Goal: Task Accomplishment & Management: Manage account settings

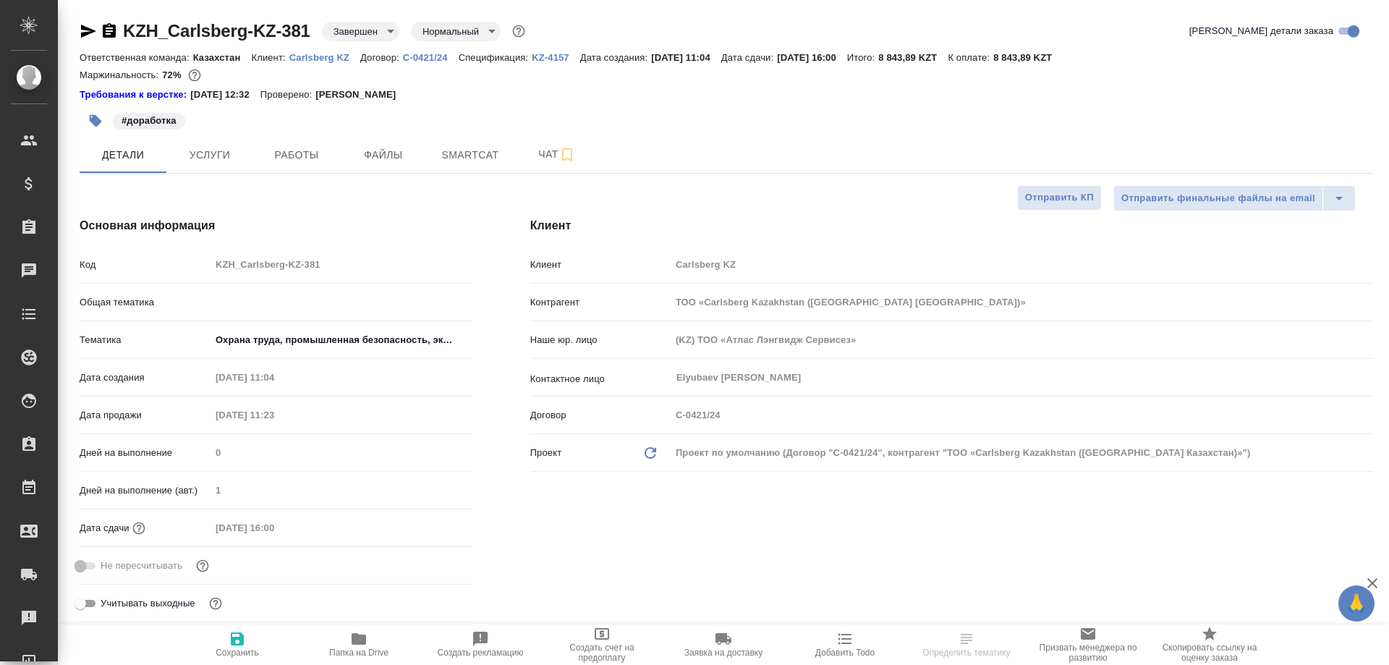
select select "RU"
type input "Авдеенко Кирилл"
type input "Журавлев Денис"
select select "RU"
type textarea "x"
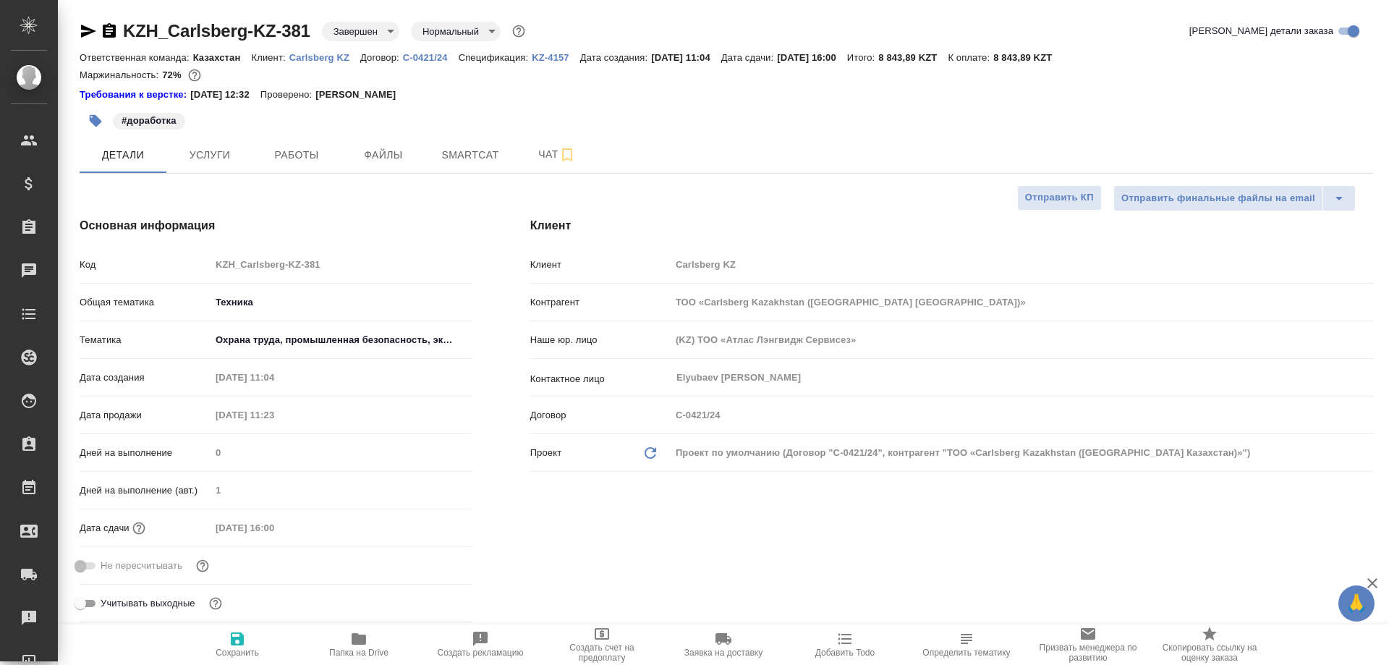
type textarea "x"
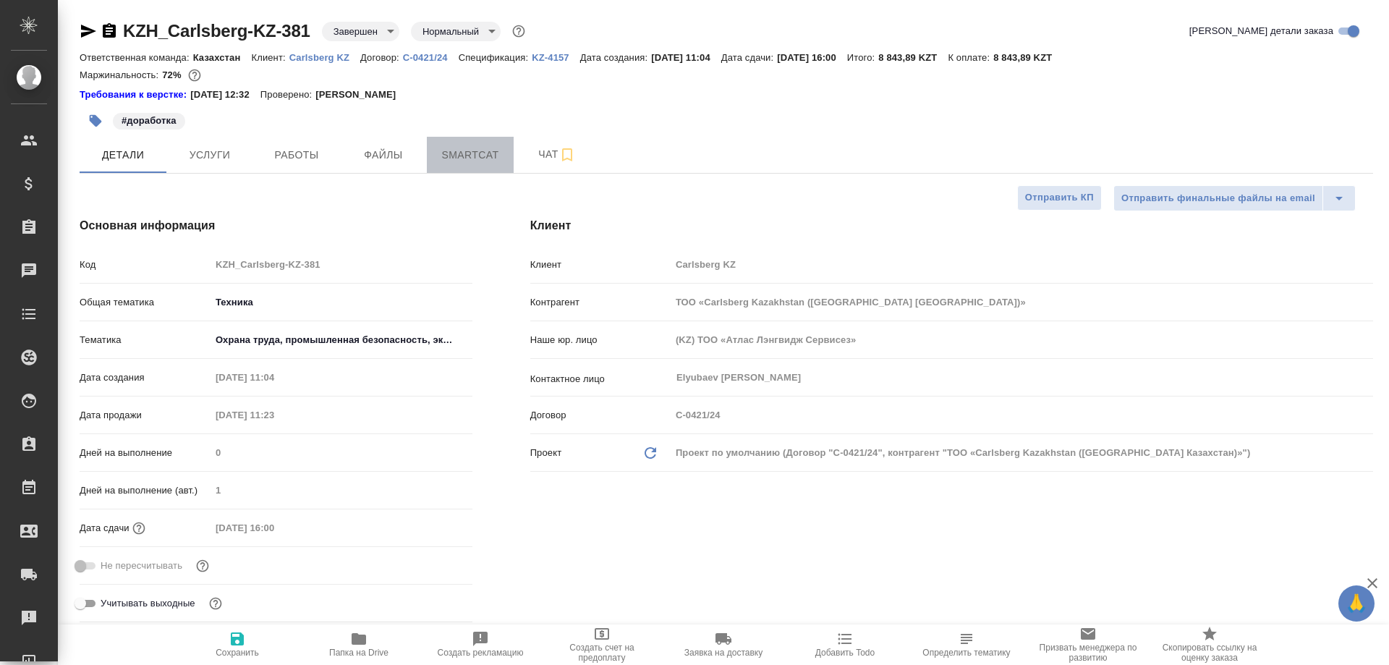
click at [468, 162] on span "Smartcat" at bounding box center [470, 155] width 69 height 18
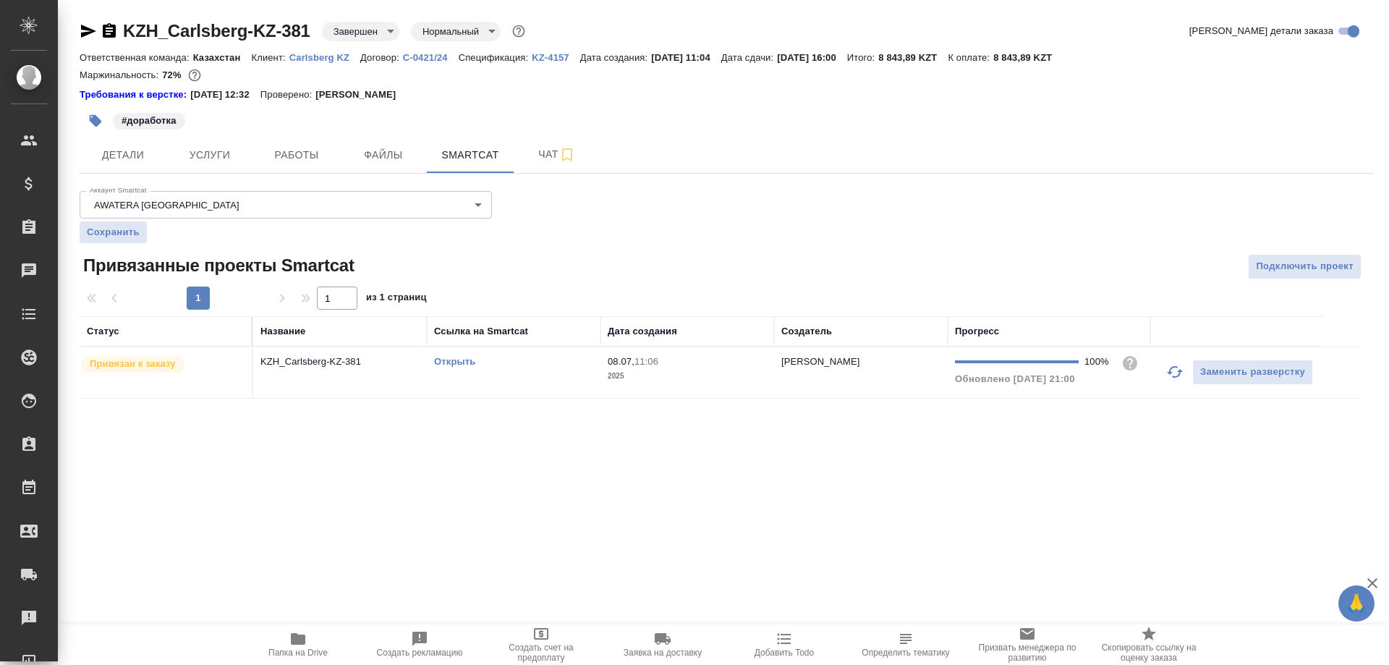
click at [456, 360] on link "Открыть" at bounding box center [454, 361] width 41 height 11
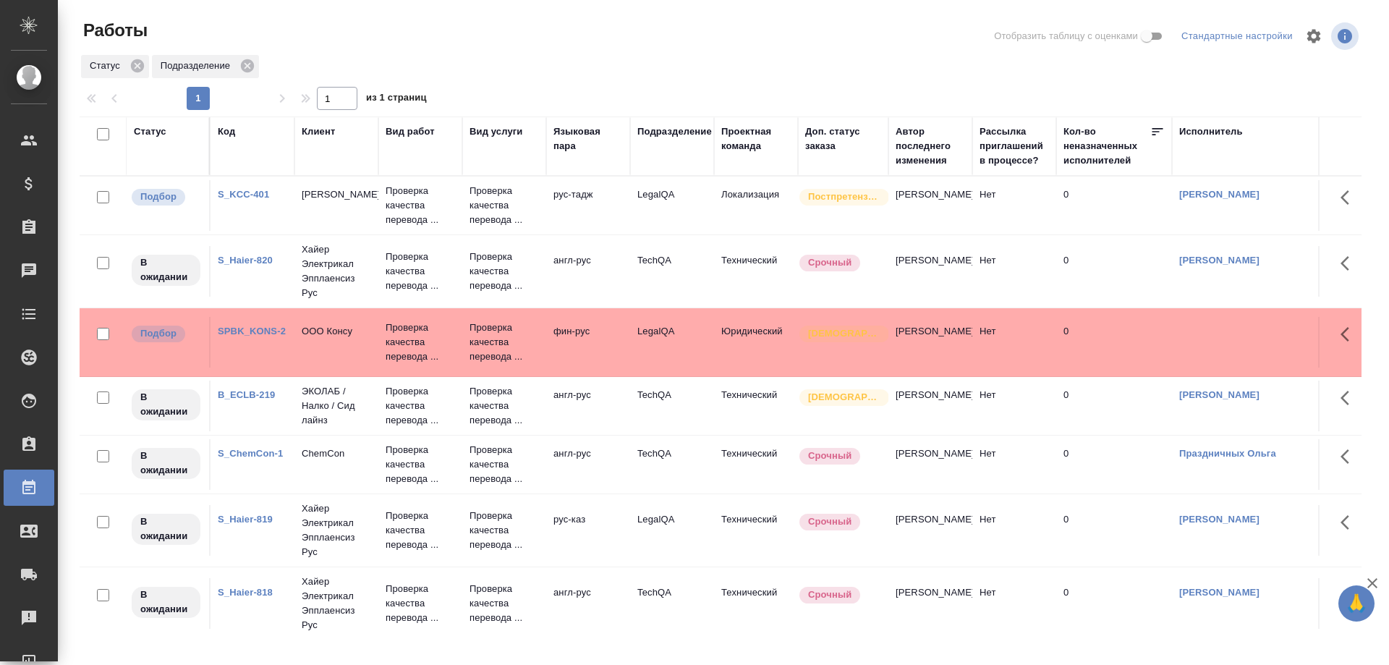
click at [250, 195] on link "S_KCC-401" at bounding box center [243, 194] width 51 height 11
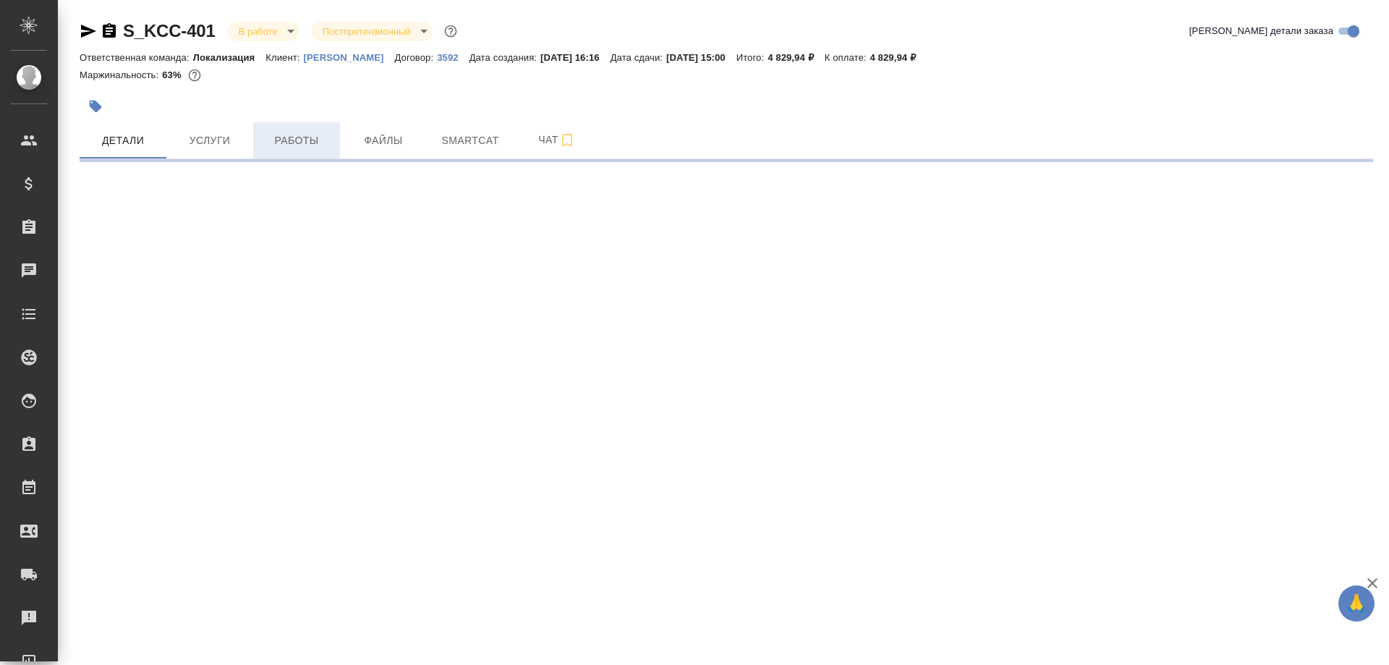
select select "RU"
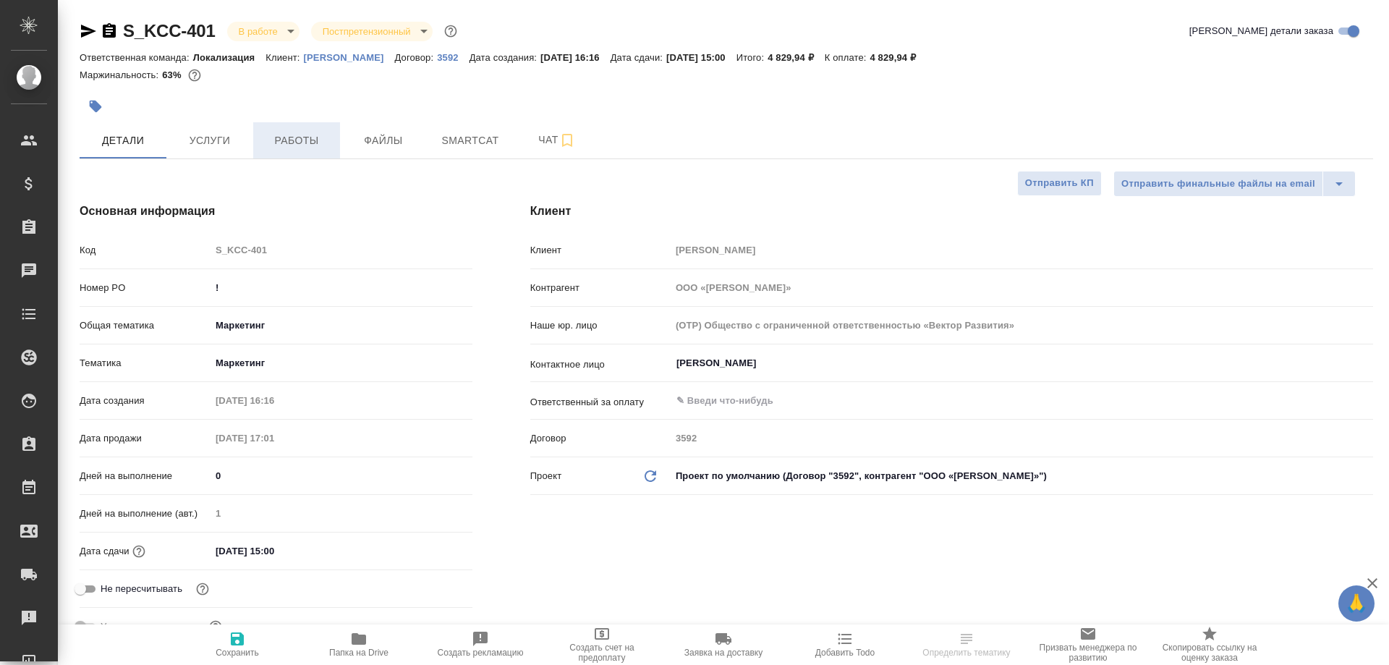
type textarea "x"
click at [313, 145] on span "Работы" at bounding box center [296, 141] width 69 height 18
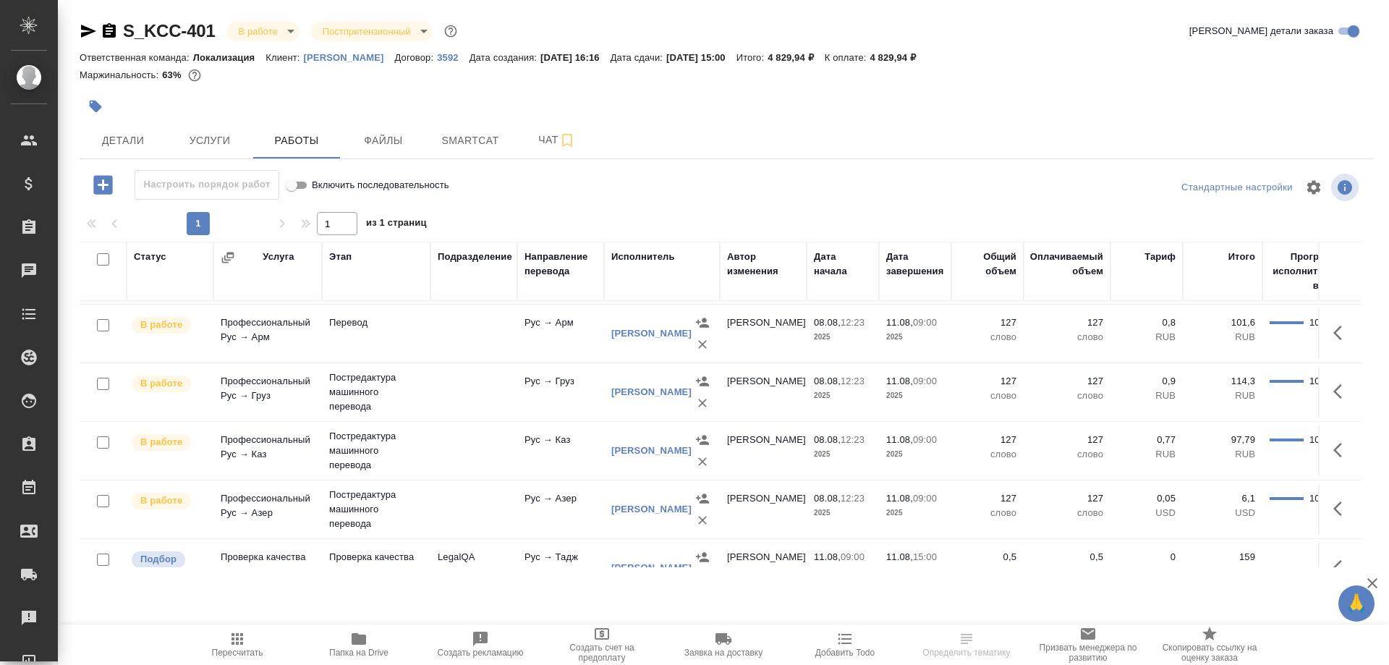
scroll to position [203, 0]
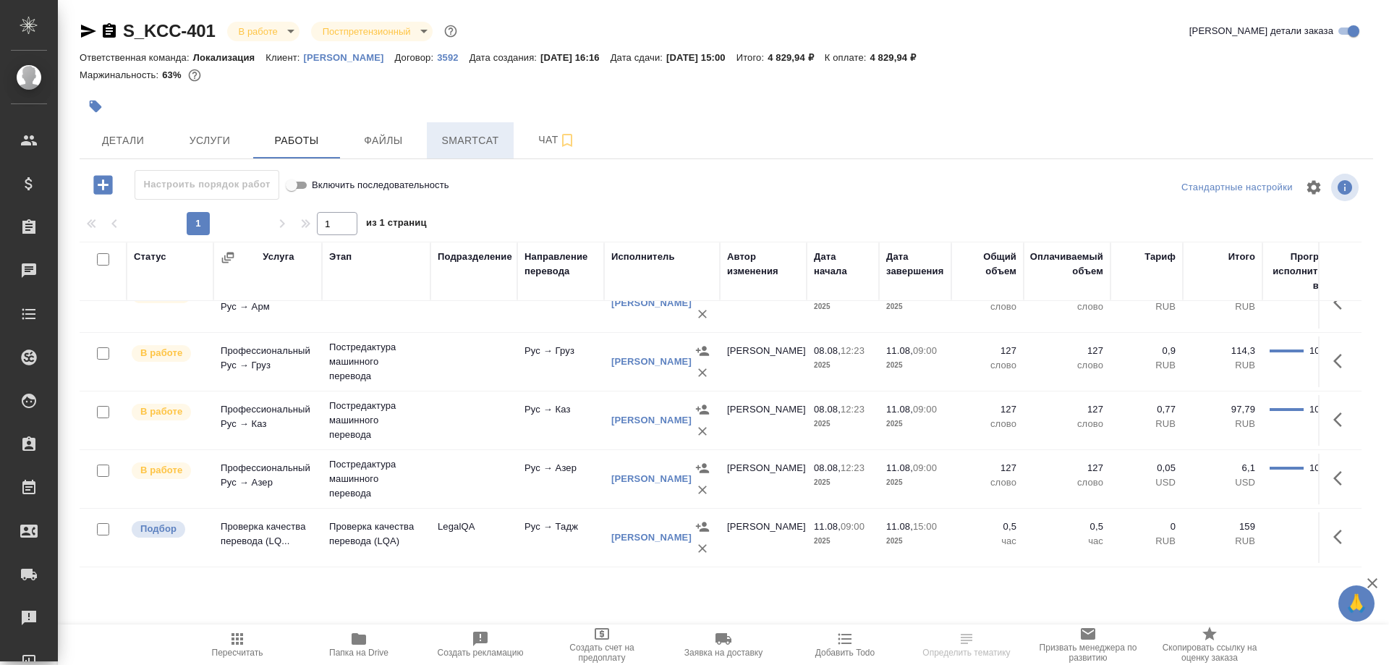
click at [464, 134] on span "Smartcat" at bounding box center [470, 141] width 69 height 18
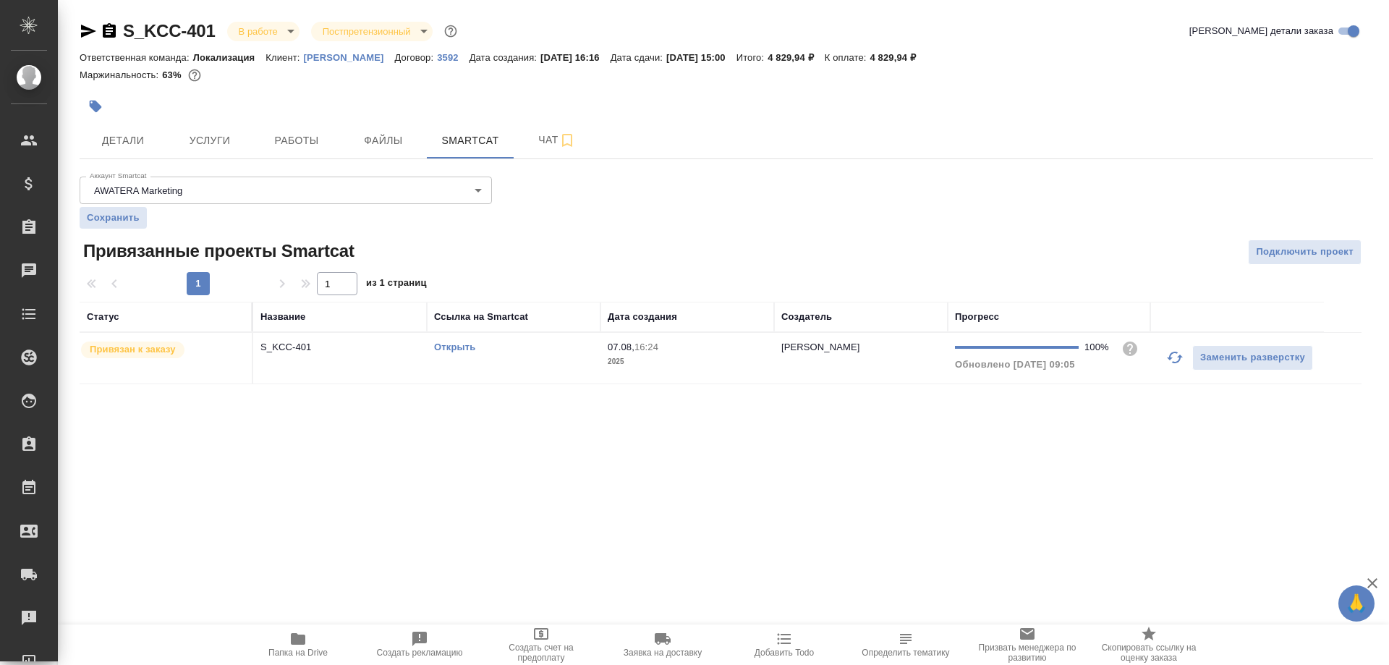
click at [453, 349] on link "Открыть" at bounding box center [454, 346] width 41 height 11
click at [273, 136] on span "Работы" at bounding box center [296, 141] width 69 height 18
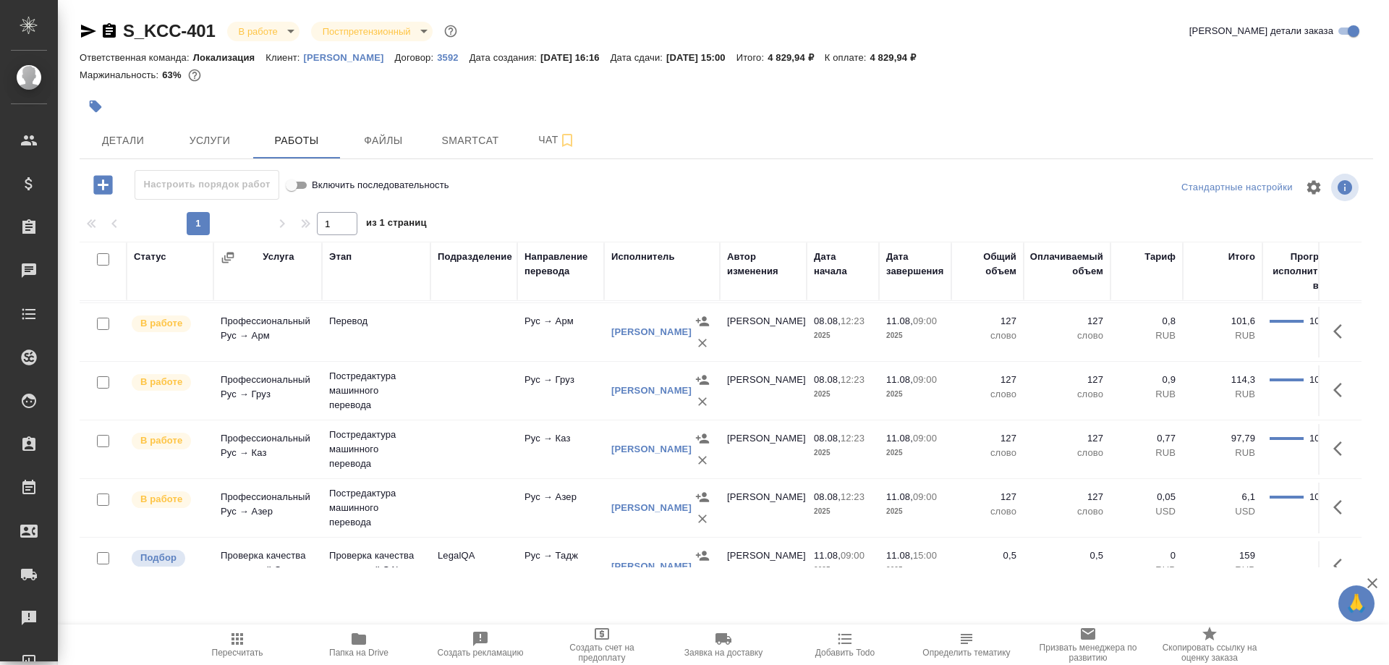
scroll to position [203, 0]
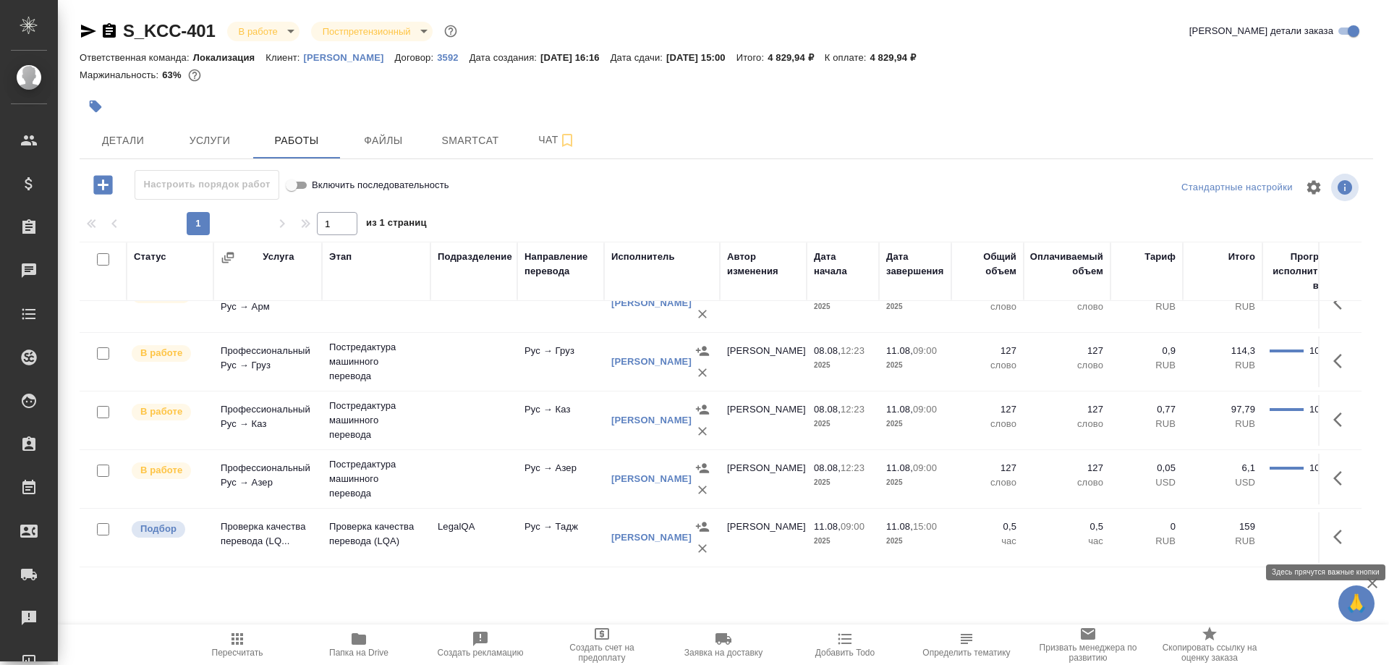
click at [1330, 535] on button "button" at bounding box center [1342, 536] width 35 height 35
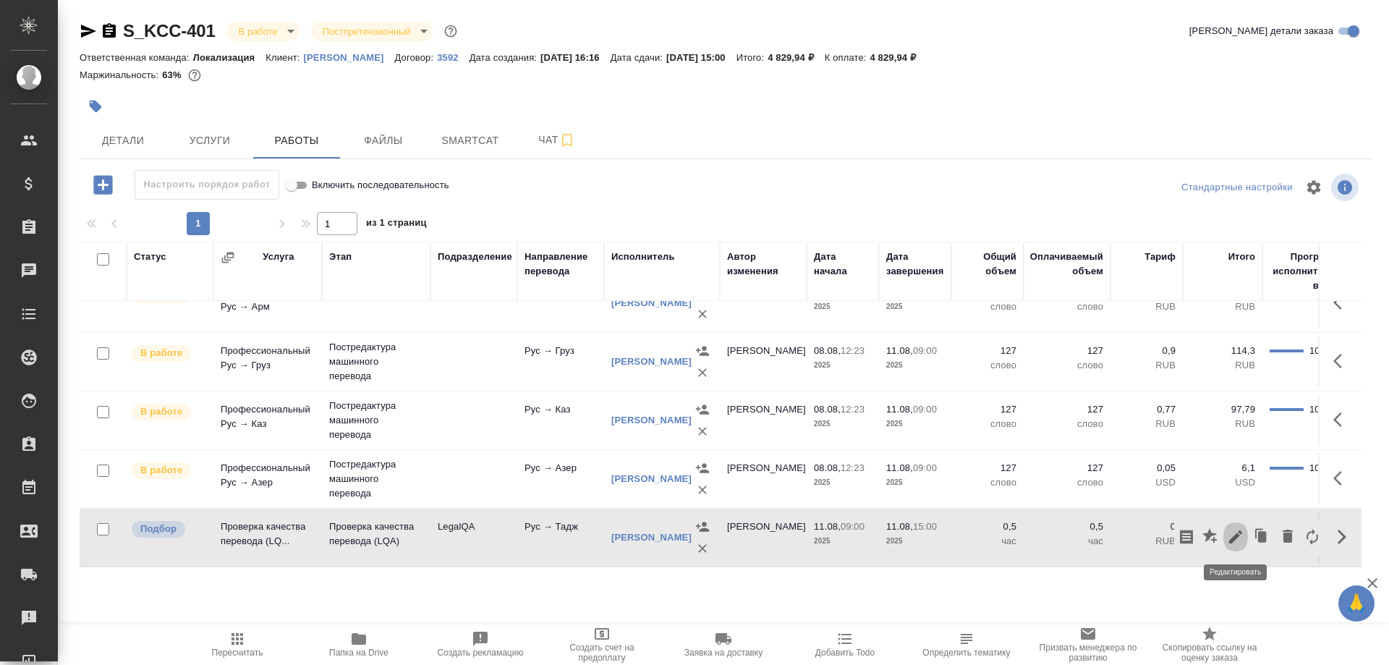
click at [1238, 532] on icon "button" at bounding box center [1235, 536] width 17 height 17
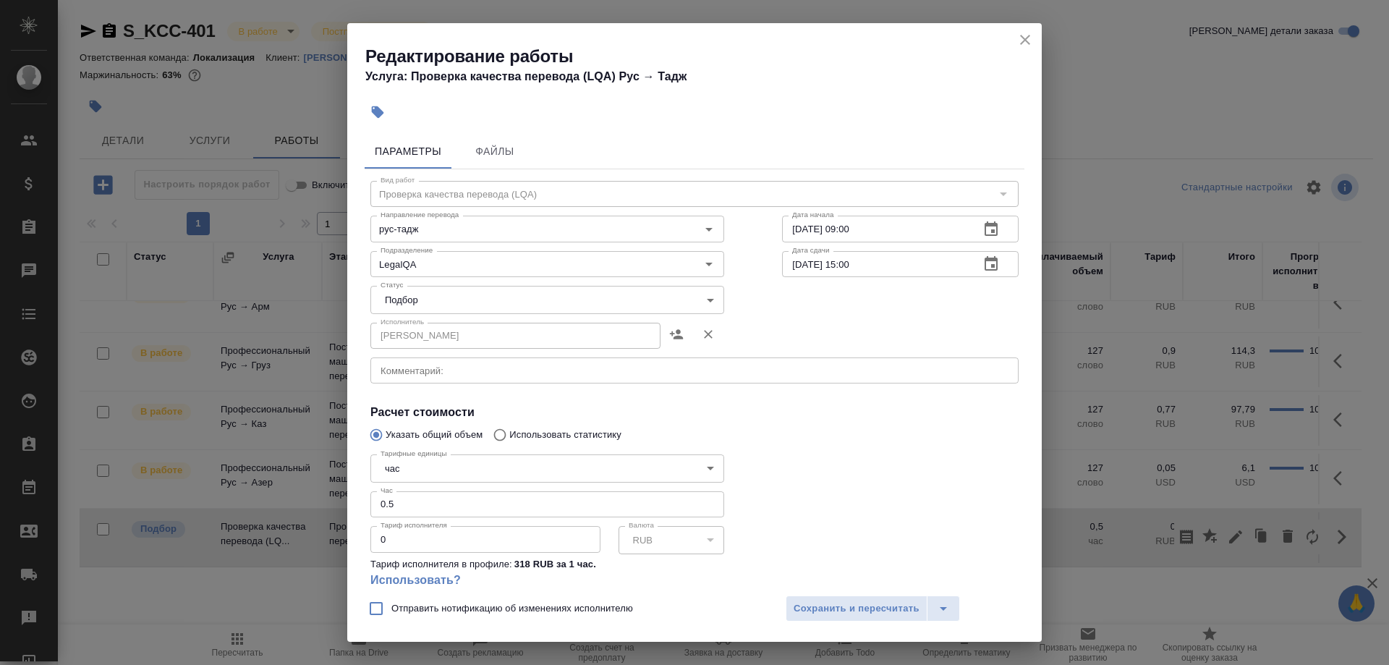
click at [537, 298] on body "🙏 .cls-1 fill:#fff; AWATERA Shirina Sabina Клиенты Спецификации Заказы 0 Чаты T…" at bounding box center [694, 332] width 1389 height 665
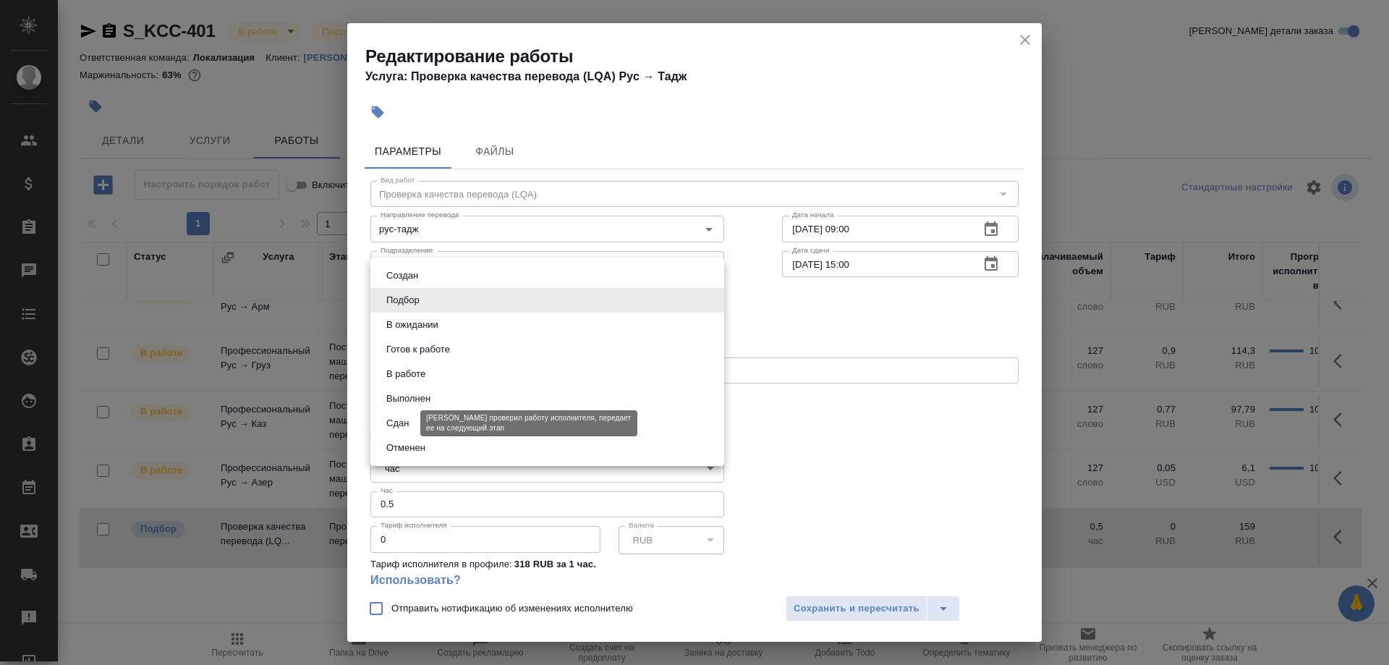
drag, startPoint x: 397, startPoint y: 418, endPoint x: 404, endPoint y: 422, distance: 7.4
click at [398, 420] on button "Сдан" at bounding box center [397, 423] width 31 height 16
type input "closed"
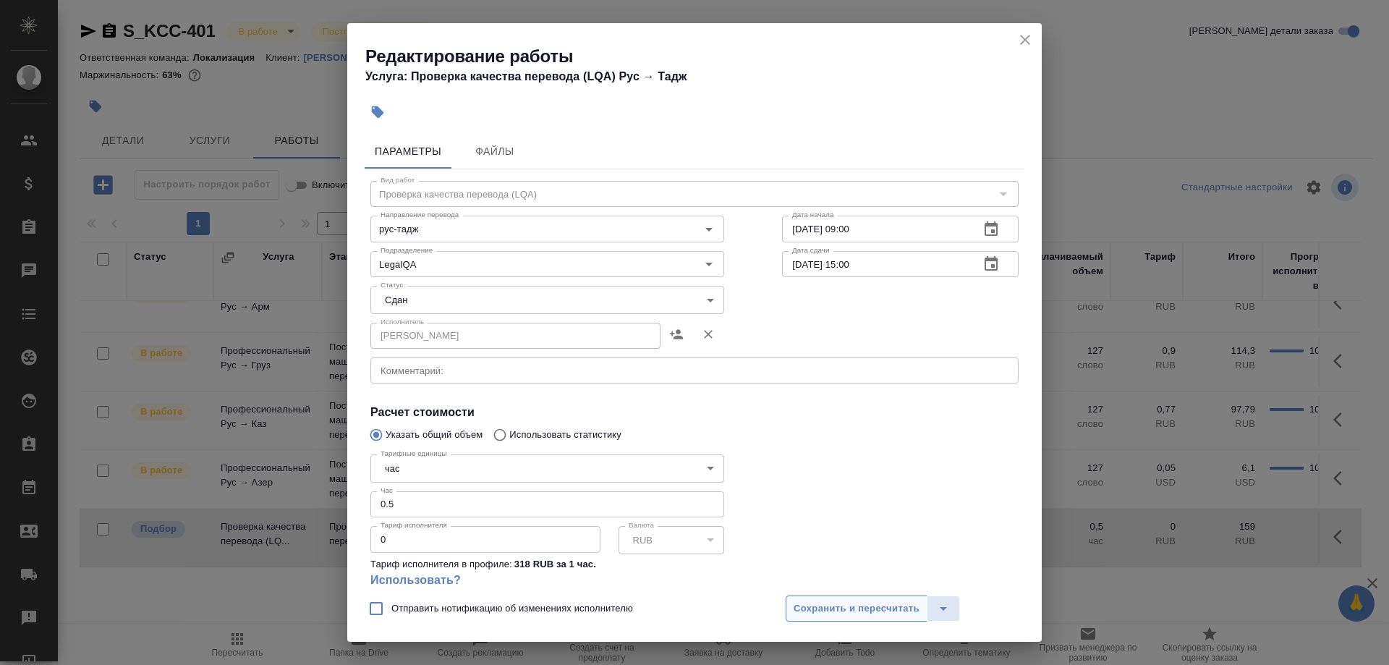
drag, startPoint x: 791, startPoint y: 595, endPoint x: 799, endPoint y: 606, distance: 14.0
click at [793, 598] on div "Отправить нотификацию об изменениях исполнителю Сохранить и пересчитать" at bounding box center [694, 614] width 695 height 56
drag, startPoint x: 799, startPoint y: 606, endPoint x: 854, endPoint y: 625, distance: 58.8
click at [801, 608] on span "Сохранить и пересчитать" at bounding box center [857, 608] width 126 height 17
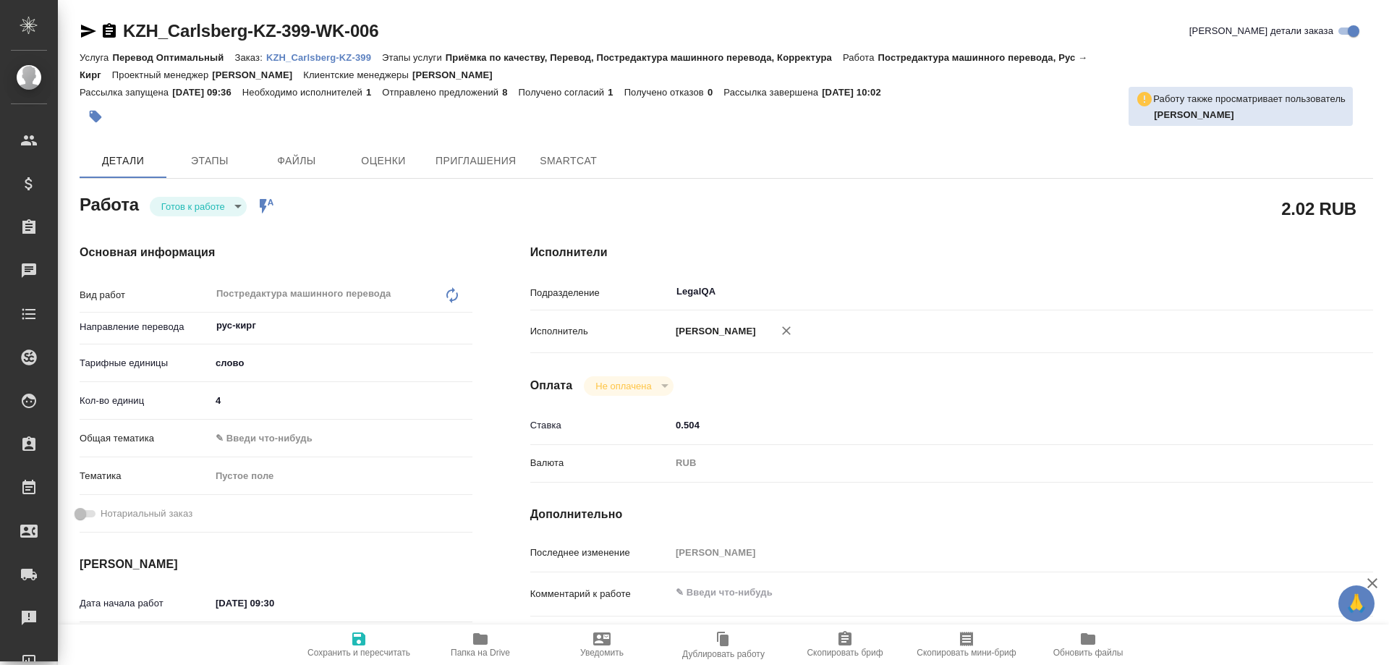
type textarea "x"
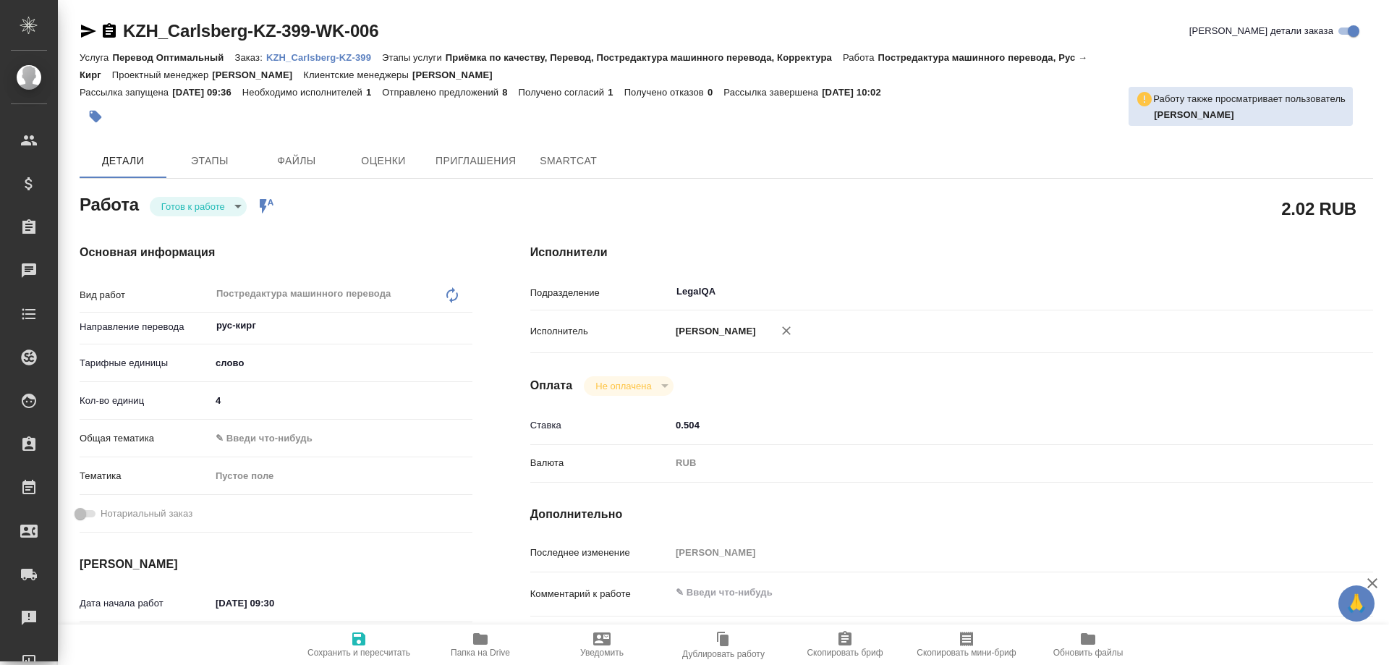
type textarea "x"
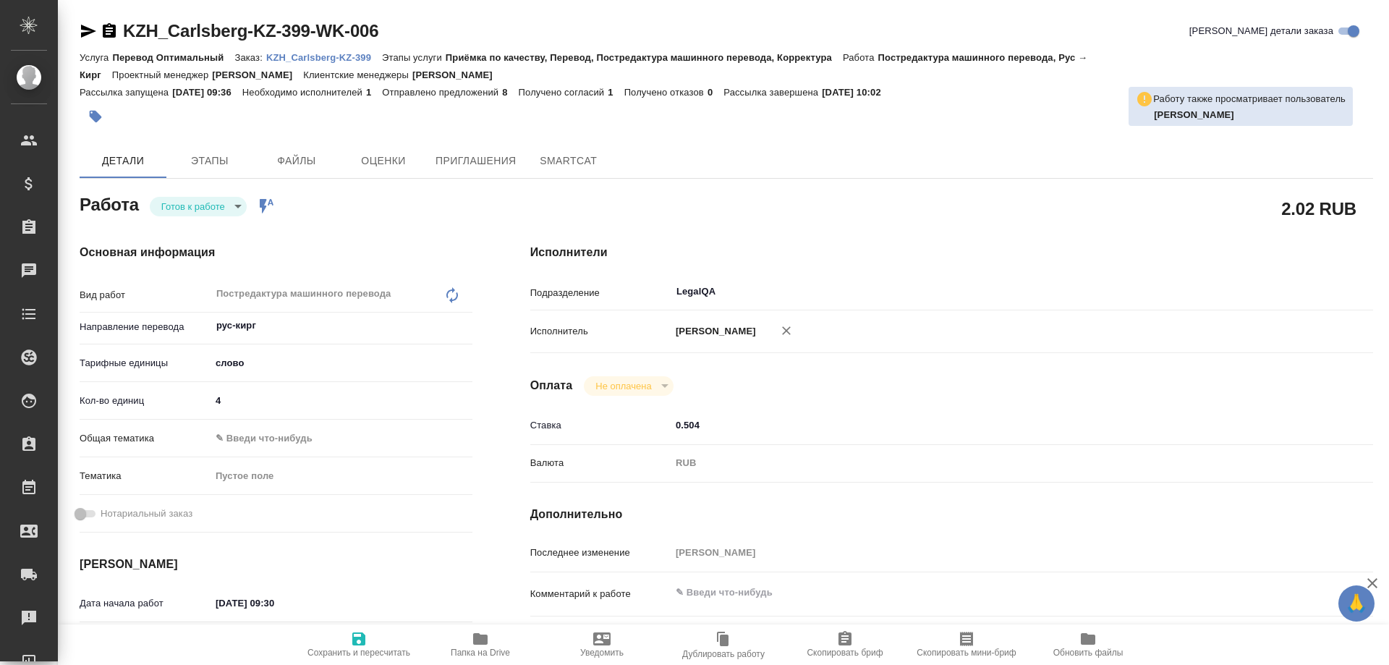
type textarea "x"
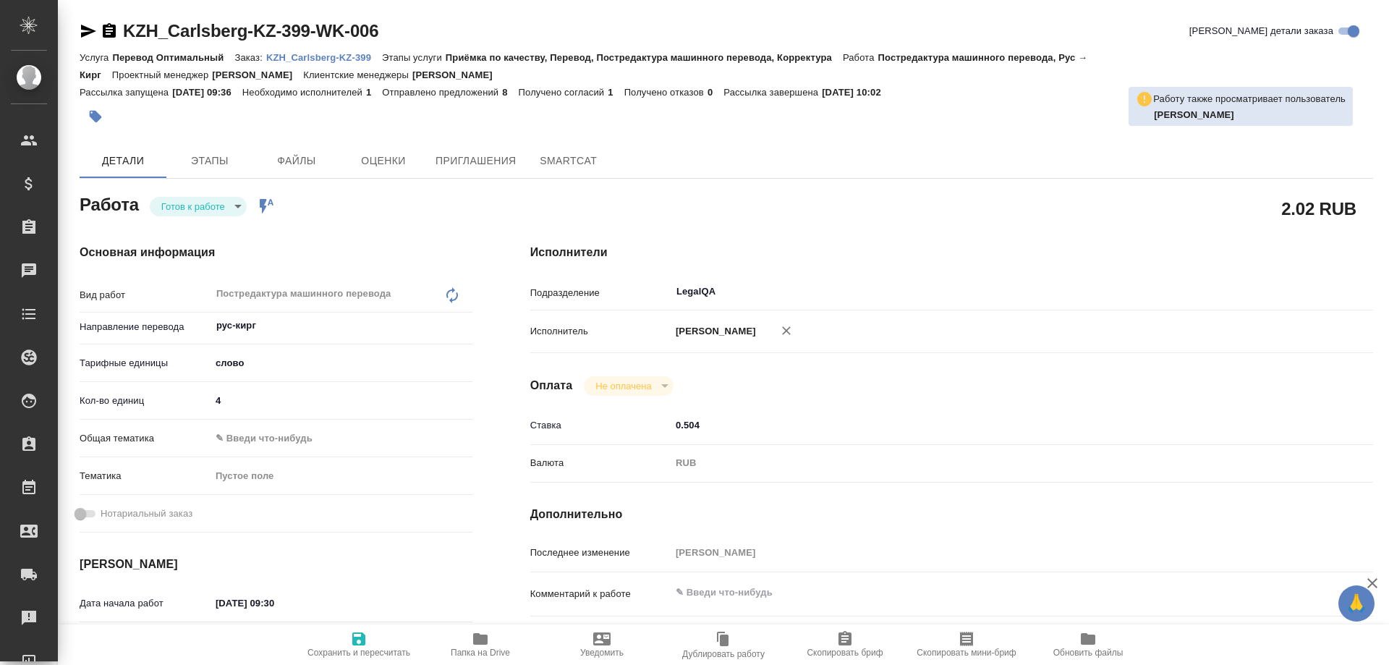
type textarea "x"
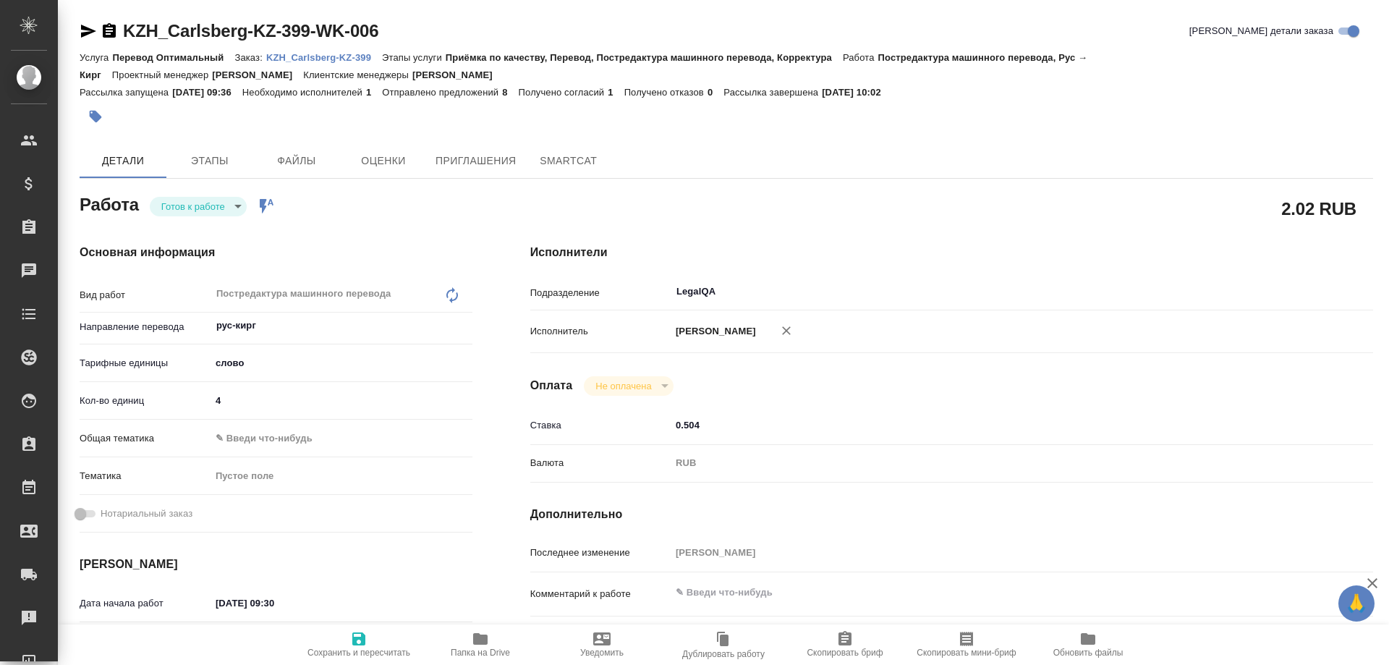
click at [349, 58] on p "KZH_Carlsberg-KZ-399" at bounding box center [324, 57] width 116 height 11
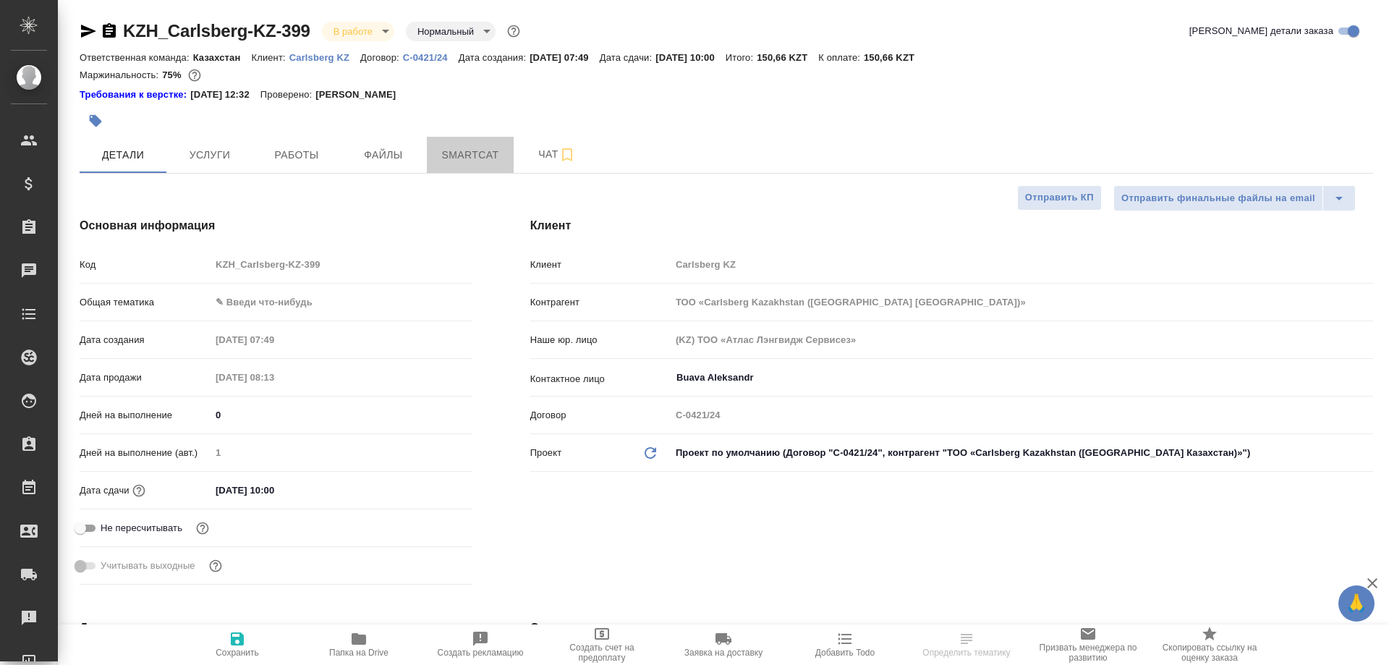
select select "RU"
click at [471, 152] on span "Smartcat" at bounding box center [470, 155] width 69 height 18
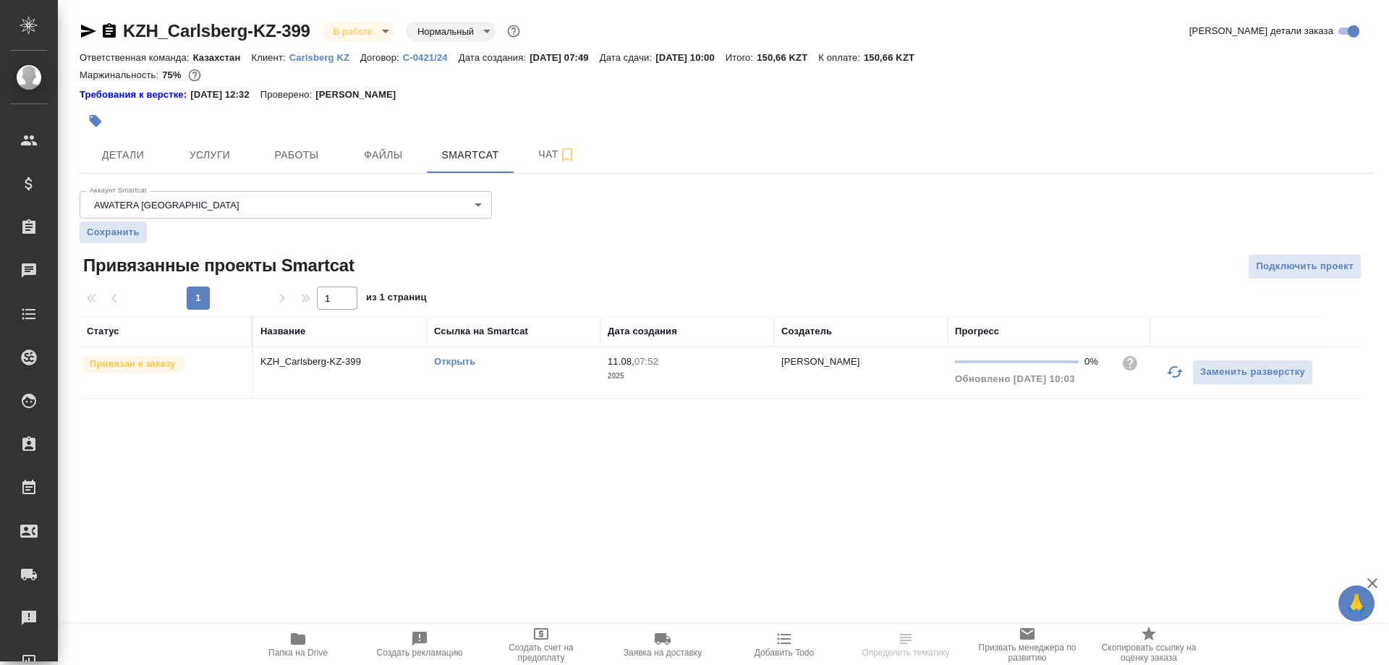
click at [454, 362] on link "Открыть" at bounding box center [454, 361] width 41 height 11
